Goal: Task Accomplishment & Management: Complete application form

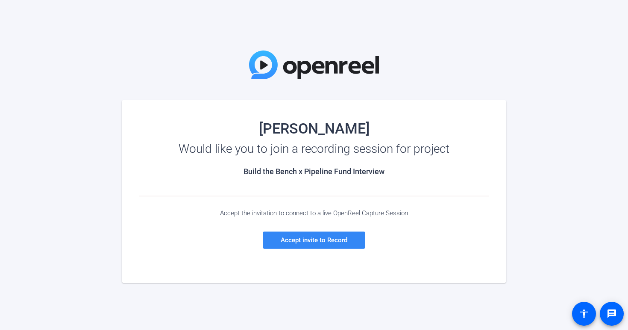
click at [317, 241] on span "Accept invite to Record" at bounding box center [314, 240] width 67 height 8
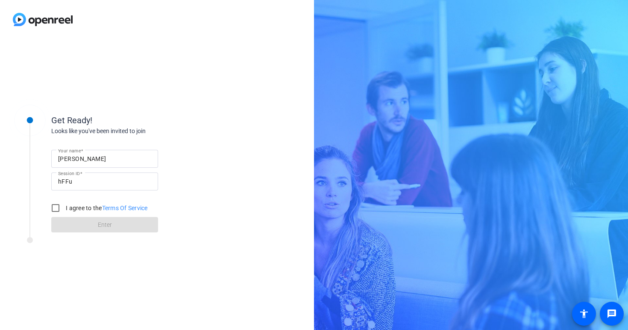
click at [88, 159] on input "[PERSON_NAME]" at bounding box center [104, 158] width 93 height 10
type input "[PERSON_NAME]"
click at [52, 206] on input "I agree to the Terms Of Service" at bounding box center [55, 207] width 17 height 17
checkbox input "true"
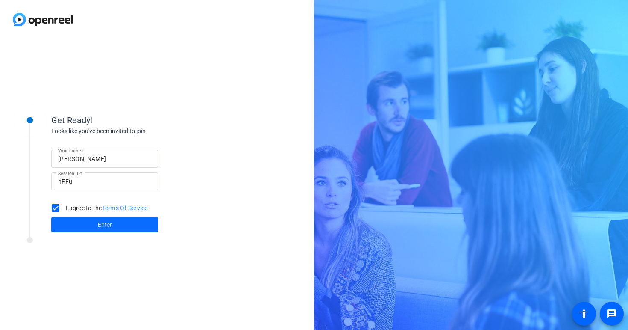
click at [96, 223] on span at bounding box center [104, 224] width 107 height 21
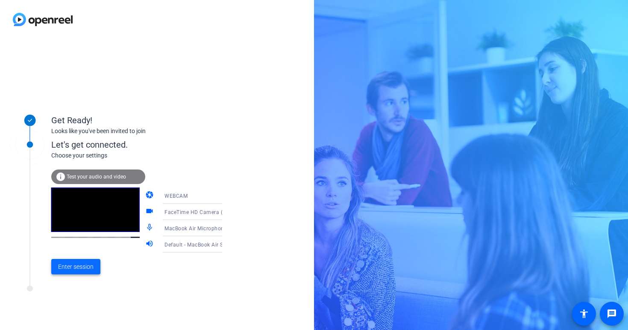
click at [82, 268] on span "Enter session" at bounding box center [75, 266] width 35 height 9
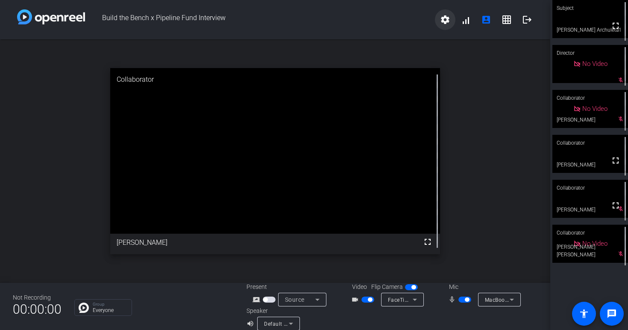
click at [443, 18] on mat-icon "settings" at bounding box center [445, 20] width 10 height 10
click at [526, 73] on div at bounding box center [314, 165] width 628 height 330
